Goal: Browse casually

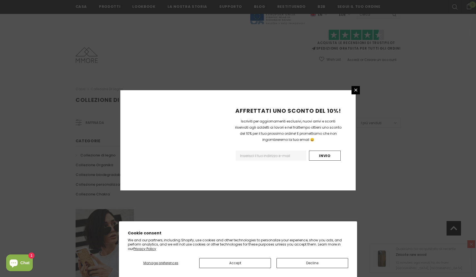
scroll to position [293, 0]
